Goal: Task Accomplishment & Management: Use online tool/utility

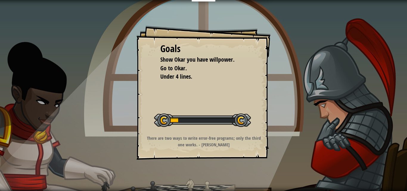
click at [310, 84] on div "Goals Show Okar you have willpower. Go to Okar. Under 4 lines. Start Level Erro…" at bounding box center [203, 95] width 407 height 191
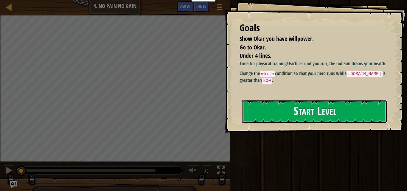
click at [286, 113] on button "Start Level" at bounding box center [314, 112] width 145 height 24
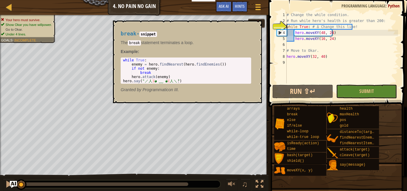
click at [308, 25] on div "# Change the while condition. # Run while hero's health is greater than 200: wh…" at bounding box center [341, 53] width 113 height 83
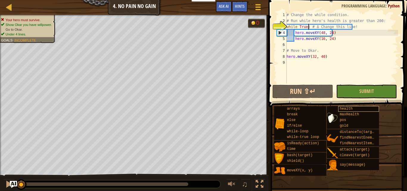
click at [348, 109] on span "health" at bounding box center [346, 109] width 13 height 4
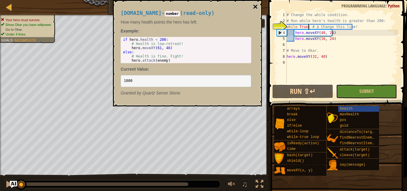
click at [255, 9] on button "×" at bounding box center [255, 7] width 5 height 8
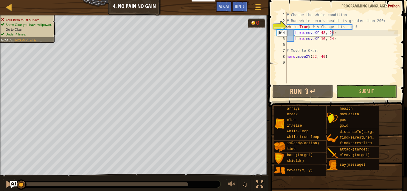
click at [305, 26] on div "# Change the while condition. # Run while hero's health is greater than 200: wh…" at bounding box center [341, 53] width 113 height 83
click at [305, 25] on div "# Change the while condition. # Run while hero's health is greater than 200: wh…" at bounding box center [341, 53] width 113 height 83
click at [309, 27] on div "# Change the while condition. # Run while hero's health is greater than 200: wh…" at bounding box center [341, 53] width 113 height 83
click at [305, 26] on div "# Change the while condition. # Run while hero's health is greater than 200: wh…" at bounding box center [341, 53] width 113 height 83
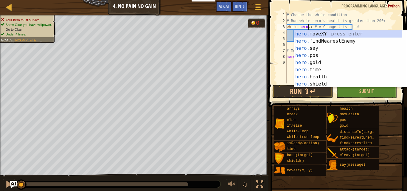
scroll to position [3, 2]
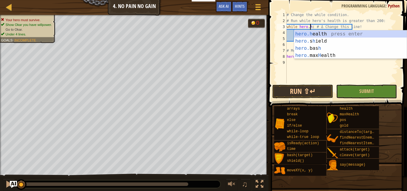
click at [352, 33] on div "hero.h ealth press enter hero. s h ield press enter hero. bas h press enter her…" at bounding box center [350, 51] width 113 height 43
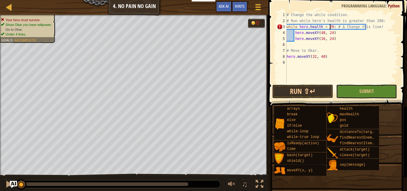
scroll to position [3, 4]
type textarea "while [DOMAIN_NAME] > 200: # Δ Change this line!"
click at [356, 91] on button "Submit" at bounding box center [366, 92] width 61 height 14
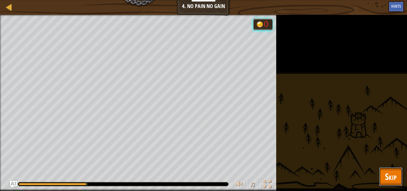
click at [388, 179] on span "Skip" at bounding box center [391, 176] width 12 height 12
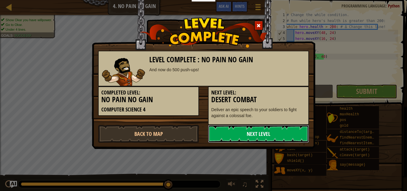
click at [283, 132] on link "Next Level" at bounding box center [258, 134] width 101 height 18
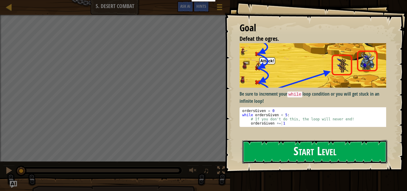
click at [353, 156] on button "Start Level" at bounding box center [314, 152] width 145 height 24
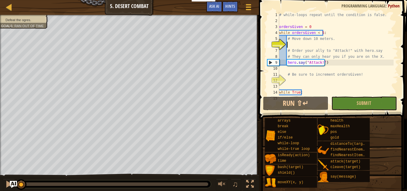
scroll to position [12, 0]
click at [329, 43] on div "# while-loops repeat until the condition is false. ordersGiven = 0 while orders…" at bounding box center [336, 59] width 116 height 95
click at [228, 5] on span "Hints" at bounding box center [230, 6] width 10 height 6
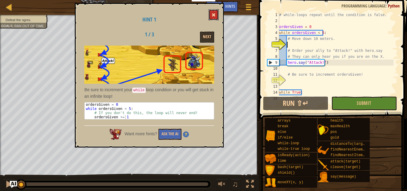
click at [216, 13] on span at bounding box center [213, 15] width 4 height 4
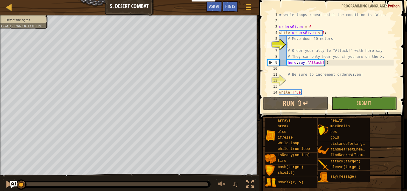
click at [290, 78] on div "# while-loops repeat until the condition is false. ordersGiven = 0 while orders…" at bounding box center [336, 59] width 116 height 95
type textarea "# Be sure to increment ordersGiven200o"
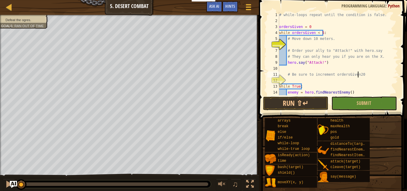
scroll to position [3, 0]
type textarea "# Be sure to increment ordersGiven20200oo"
type textarea "# Be sure to increment ordersGiven2020200ooo"
click at [291, 76] on div "# while-loops repeat until the condition is false. ordersGiven = 0 while orders…" at bounding box center [336, 59] width 116 height 95
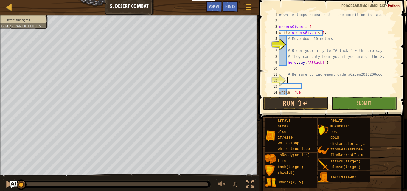
click at [291, 76] on div "# while-loops repeat until the condition is false. ordersGiven = 0 while orders…" at bounding box center [336, 59] width 116 height 95
click at [370, 72] on div "# while-loops repeat until the condition is false. ordersGiven = 0 while orders…" at bounding box center [336, 59] width 116 height 95
click at [361, 73] on div "# while-loops repeat until the condition is false. ordersGiven = 0 while orders…" at bounding box center [336, 59] width 116 height 95
click at [371, 73] on div "# while-loops repeat until the condition is false. ordersGiven = 0 while orders…" at bounding box center [336, 59] width 116 height 95
click at [288, 79] on div "# while-loops repeat until the condition is false. ordersGiven = 0 while orders…" at bounding box center [336, 59] width 116 height 95
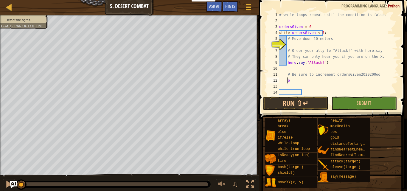
click at [295, 75] on div "# while-loops repeat until the condition is false. ordersGiven = 0 while orders…" at bounding box center [336, 59] width 116 height 95
click at [309, 73] on div "# while-loops repeat until the condition is false. ordersGiven = 0 while orders…" at bounding box center [336, 59] width 116 height 95
click at [289, 80] on div "# while-loops repeat until the condition is false. ordersGiven = 0 while orders…" at bounding box center [336, 59] width 116 height 95
click at [285, 79] on div "# while-loops repeat until the condition is false. ordersGiven = 0 while orders…" at bounding box center [336, 59] width 116 height 95
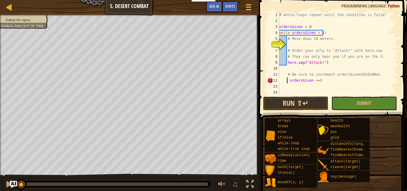
click at [289, 79] on div "# while-loops repeat until the condition is false. ordersGiven = 0 while orders…" at bounding box center [336, 59] width 116 height 95
click at [293, 39] on div "# while-loops repeat until the condition is false. ordersGiven = 0 while orders…" at bounding box center [336, 59] width 116 height 95
type textarea "# Move down 10 meters."
click at [296, 42] on div "# while-loops repeat until the condition is false. ordersGiven = 0 while orders…" at bounding box center [336, 59] width 116 height 95
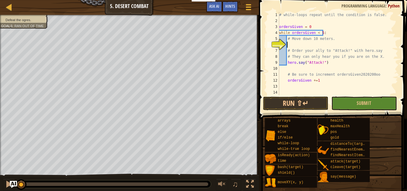
scroll to position [3, 0]
type textarea "h"
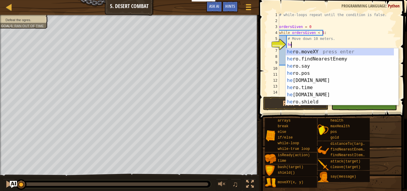
scroll to position [3, 1]
click at [312, 51] on div "he ro.moveXY press enter he ro.findNearestEnemy press enter he ro.say press ent…" at bounding box center [340, 83] width 108 height 71
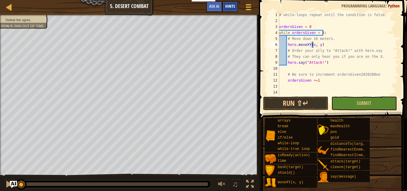
click at [229, 7] on span "Hints" at bounding box center [230, 6] width 10 height 6
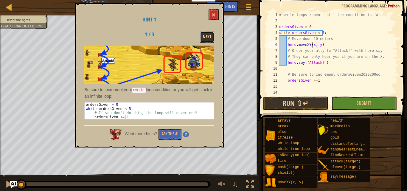
click at [211, 34] on button "Next" at bounding box center [207, 37] width 14 height 11
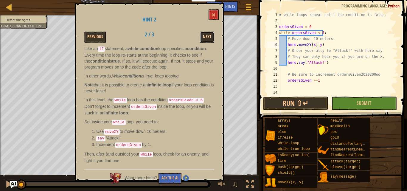
click at [200, 33] on button "Next" at bounding box center [207, 37] width 14 height 11
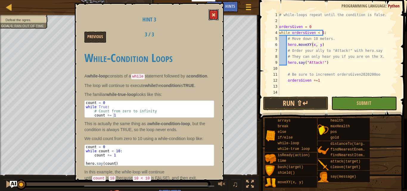
click at [213, 13] on button at bounding box center [214, 14] width 10 height 11
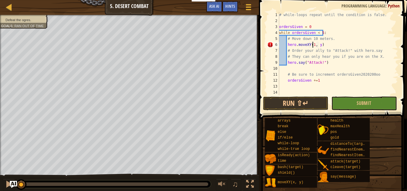
scroll to position [3, 3]
click at [320, 45] on div "# while-loops repeat until the condition is false. ordersGiven = 0 while orders…" at bounding box center [336, 59] width 116 height 95
click at [354, 104] on button "Submit" at bounding box center [363, 104] width 65 height 14
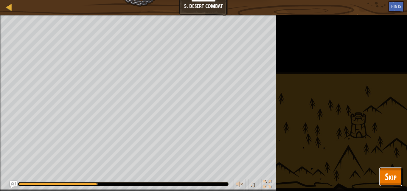
click at [381, 174] on button "Skip" at bounding box center [391, 176] width 24 height 19
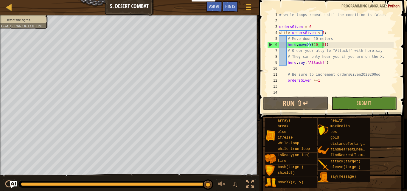
click at [325, 44] on div "# while-loops repeat until the condition is false. ordersGiven = 0 while orders…" at bounding box center [336, 59] width 116 height 95
click at [321, 42] on div "# while-loops repeat until the condition is false. ordersGiven = 0 while orders…" at bounding box center [336, 59] width 116 height 95
click at [328, 44] on div "# while-loops repeat until the condition is false. ordersGiven = 0 while orders…" at bounding box center [336, 59] width 116 height 95
click at [271, 69] on div "10" at bounding box center [273, 69] width 12 height 6
type textarea "# Be sure to increment ordersGiven2020200oo"
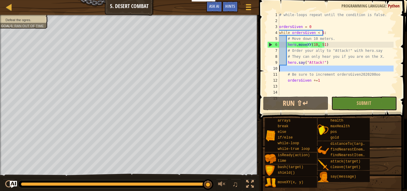
scroll to position [3, 0]
click at [308, 47] on div "# while-loops repeat until the condition is false. ordersGiven = 0 while orders…" at bounding box center [336, 59] width 116 height 95
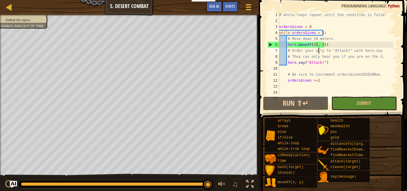
click at [318, 50] on div "# while-loops repeat until the condition is false. ordersGiven = 0 while orders…" at bounding box center [336, 59] width 116 height 95
click at [314, 42] on div "# while-loops repeat until the condition is false. ordersGiven = 0 while orders…" at bounding box center [336, 59] width 116 height 95
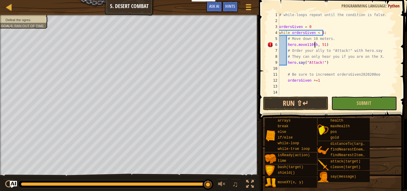
scroll to position [3, 3]
click at [314, 43] on div "# while-loops repeat until the condition is false. ordersGiven = 0 while orders…" at bounding box center [336, 59] width 116 height 95
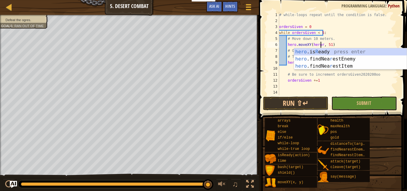
scroll to position [3, 4]
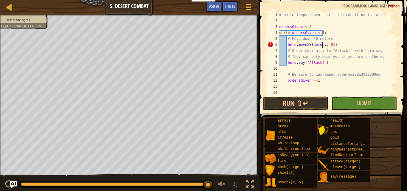
click at [319, 45] on div "# while-loops repeat until the condition is false. ordersGiven = 0 while orders…" at bounding box center [336, 59] width 116 height 95
click at [327, 45] on div "# while-loops repeat until the condition is false. ordersGiven = 0 while orders…" at bounding box center [336, 59] width 116 height 95
click at [321, 43] on div "# while-loops repeat until the condition is false. ordersGiven = 0 while orders…" at bounding box center [336, 59] width 116 height 95
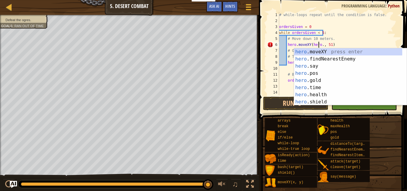
click at [304, 42] on div "# while-loops repeat until the condition is false. ordersGiven = 0 while orders…" at bounding box center [336, 59] width 116 height 95
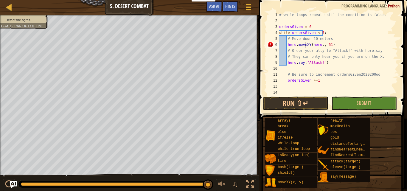
click at [320, 44] on div "# while-loops repeat until the condition is false. ordersGiven = 0 while orders…" at bounding box center [336, 59] width 116 height 95
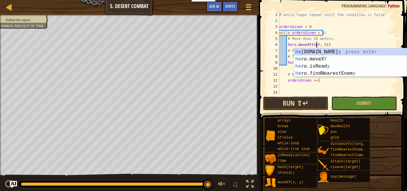
scroll to position [3, 4]
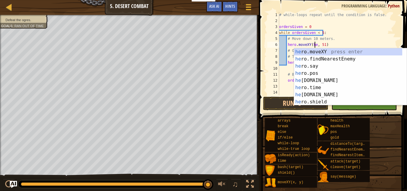
click at [309, 71] on div "he ro.moveXY press enter he ro.findNearestEnemy press enter he ro.say press ent…" at bounding box center [348, 83] width 108 height 71
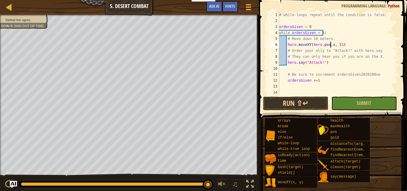
scroll to position [3, 5]
click at [337, 43] on div "# while-loops repeat until the condition is false. ordersGiven = 0 while orders…" at bounding box center [336, 59] width 116 height 95
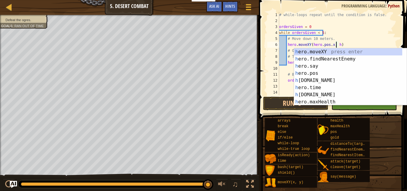
click at [335, 73] on div "h ero.moveXY press enter h ero.findNearestEnemy press enter h ero.say press ent…" at bounding box center [348, 83] width 108 height 71
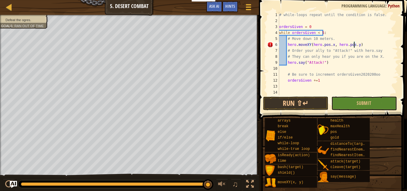
scroll to position [3, 6]
click at [348, 104] on button "Submit" at bounding box center [363, 104] width 65 height 14
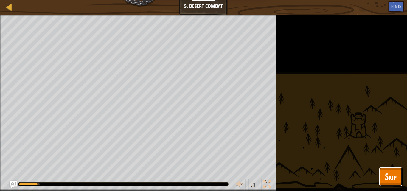
click at [388, 174] on span "Skip" at bounding box center [391, 176] width 12 height 12
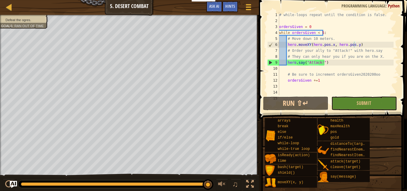
click at [331, 46] on div "# while-loops repeat until the condition is false. ordersGiven = 0 while orders…" at bounding box center [336, 59] width 116 height 95
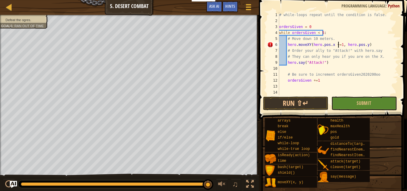
scroll to position [3, 6]
click at [363, 44] on div "# while-loops repeat until the condition is false. ordersGiven = 0 while orders…" at bounding box center [336, 59] width 116 height 95
click at [347, 103] on button "Submit" at bounding box center [363, 104] width 65 height 14
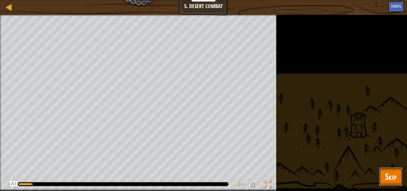
click at [388, 169] on button "Skip" at bounding box center [391, 176] width 24 height 19
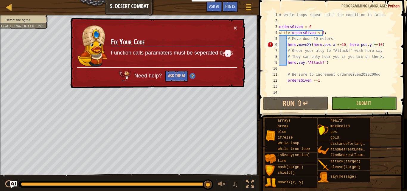
click at [240, 26] on div "× Fix Your Code Function calls paramaters must be seperated by , s Need help? A…" at bounding box center [157, 53] width 176 height 71
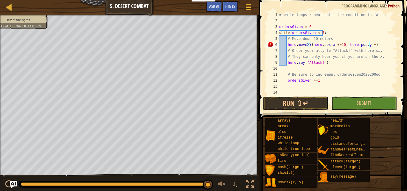
scroll to position [3, 7]
click at [340, 44] on div "# while-loops repeat until the condition is false. ordersGiven = 0 while orders…" at bounding box center [336, 59] width 116 height 95
click at [329, 44] on div "# while-loops repeat until the condition is false. ordersGiven = 0 while orders…" at bounding box center [336, 59] width 116 height 95
click at [331, 43] on div "# while-loops repeat until the condition is false. ordersGiven = 0 while orders…" at bounding box center [336, 59] width 116 height 95
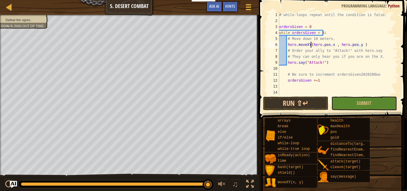
click at [332, 37] on div "# while-loops repeat until the condition is false. ordersGiven = 0 while orders…" at bounding box center [336, 59] width 116 height 95
click at [333, 45] on div "# while-loops repeat until the condition is false. ordersGiven = 0 while orders…" at bounding box center [336, 59] width 116 height 95
click at [383, 64] on div "# while-loops repeat until the condition is false. ordersGiven = 0 while orders…" at bounding box center [336, 59] width 116 height 95
type textarea "hero.say("Attack!")"
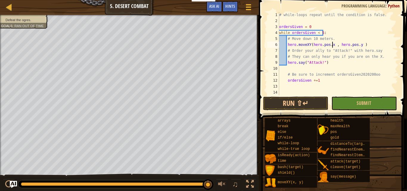
scroll to position [3, 4]
click at [122, 180] on div "♫" at bounding box center [129, 183] width 259 height 18
